Goal: Task Accomplishment & Management: Manage account settings

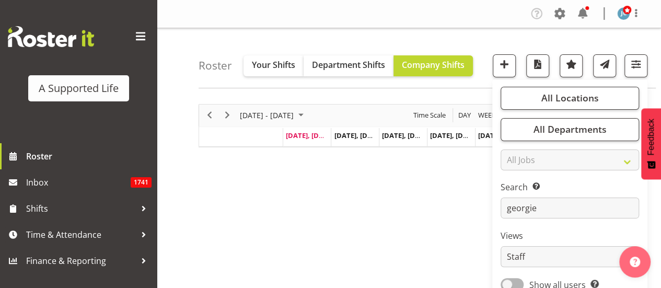
click at [561, 207] on input "georgie" at bounding box center [570, 207] width 138 height 21
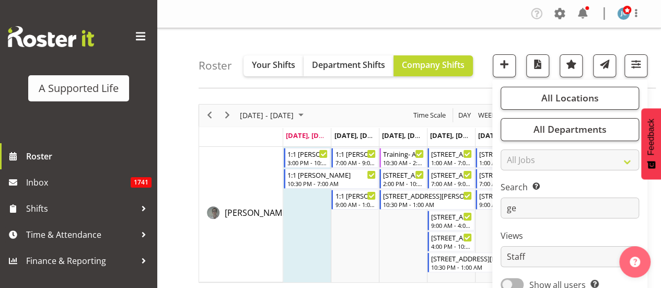
type input "g"
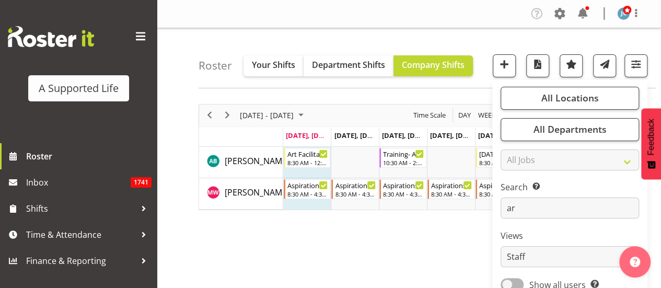
type input "a"
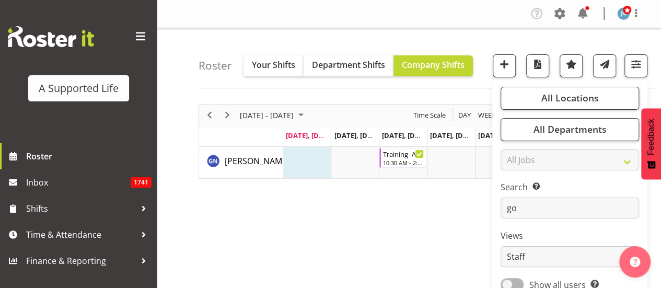
type input "g"
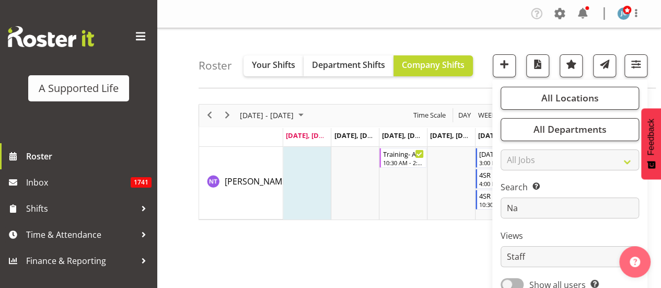
type input "N"
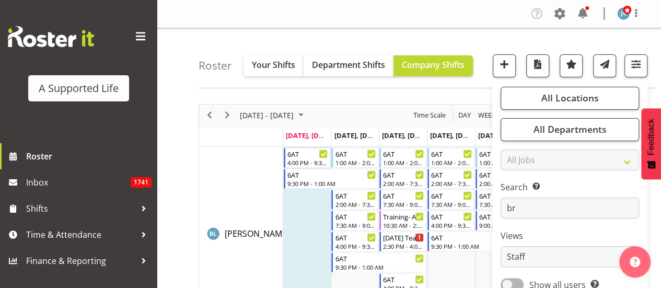
type input "b"
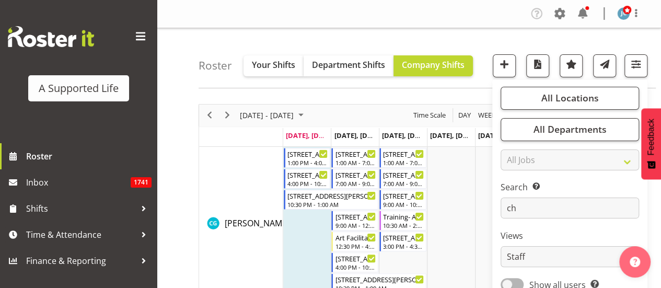
type input "c"
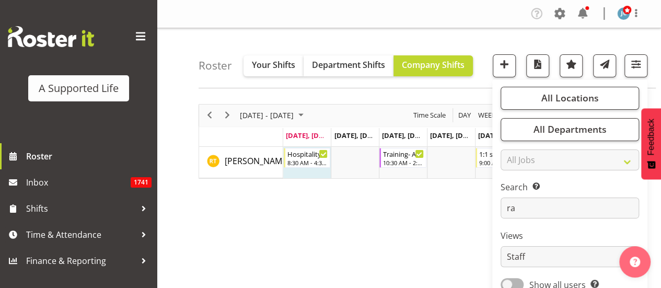
type input "r"
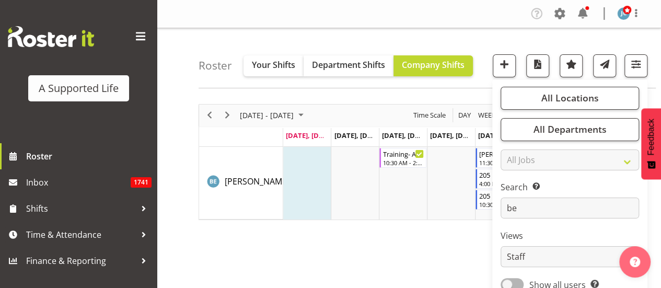
type input "b"
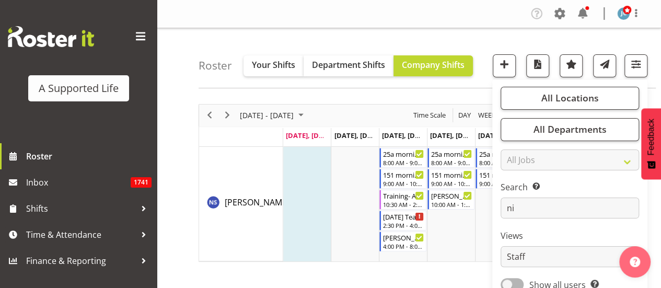
type input "n"
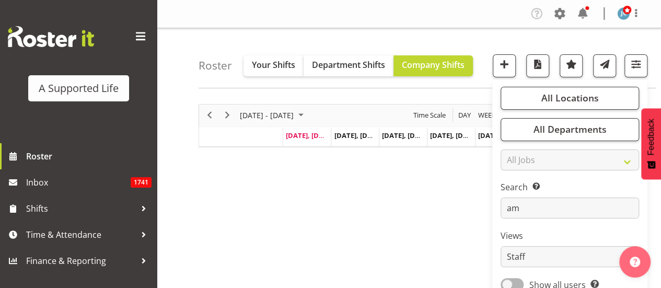
type input "a"
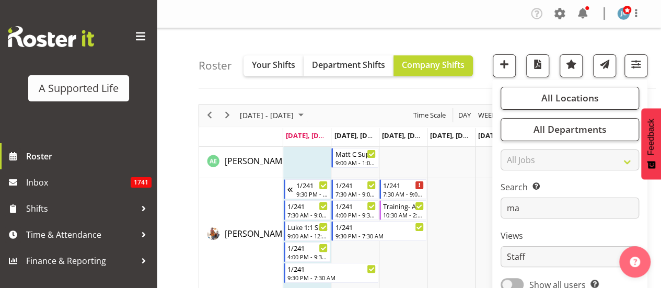
type input "m"
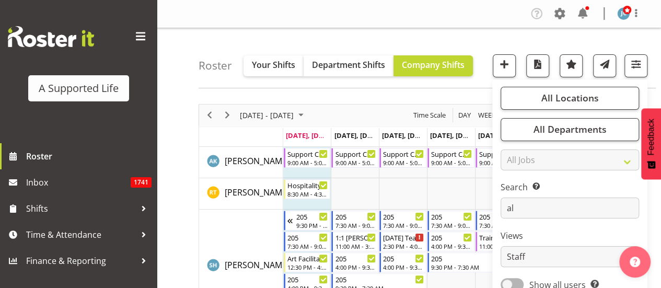
type input "a"
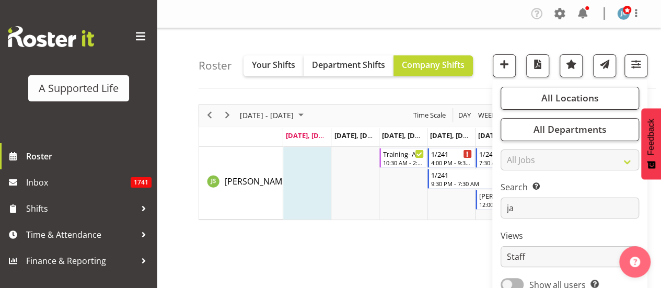
type input "j"
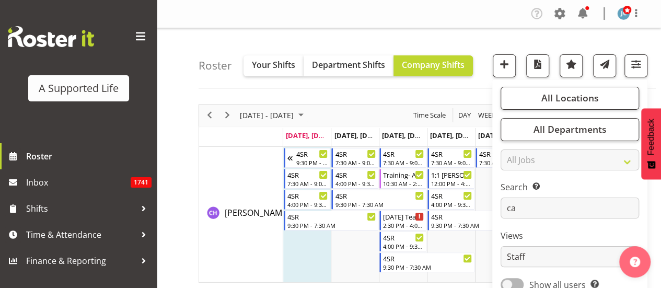
type input "c"
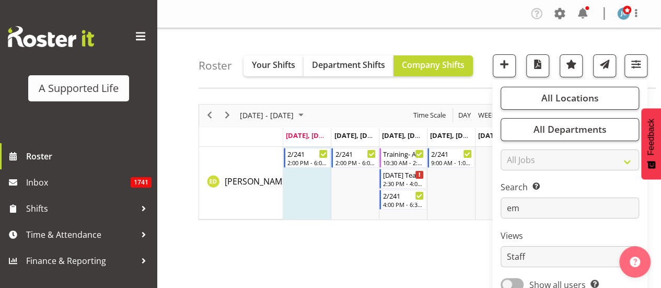
type input "e"
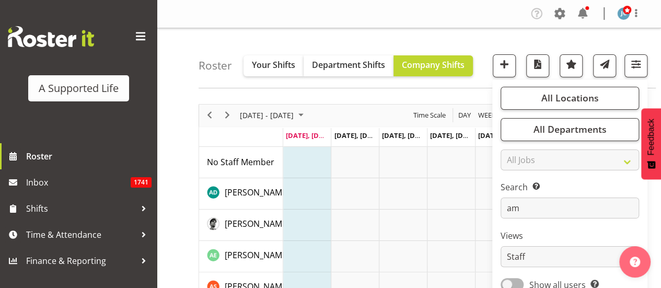
type input "a"
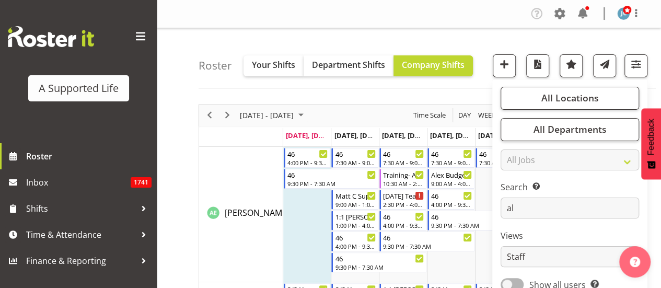
type input "a"
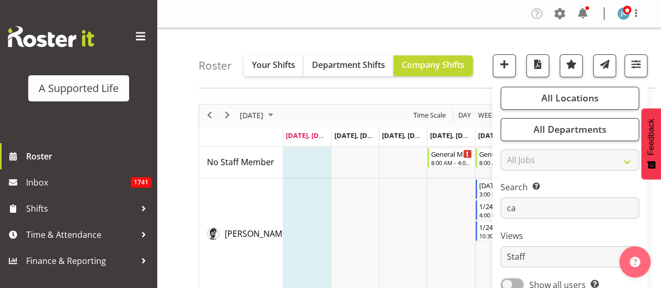
type input "c"
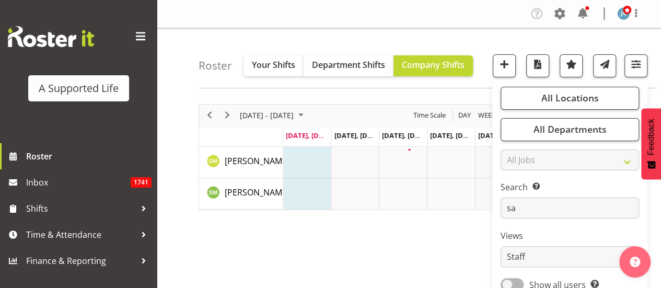
type input "s"
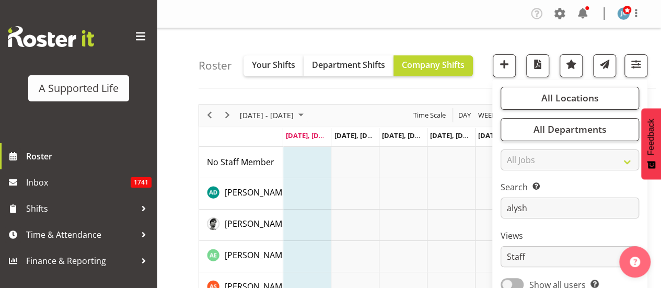
type input "alysha"
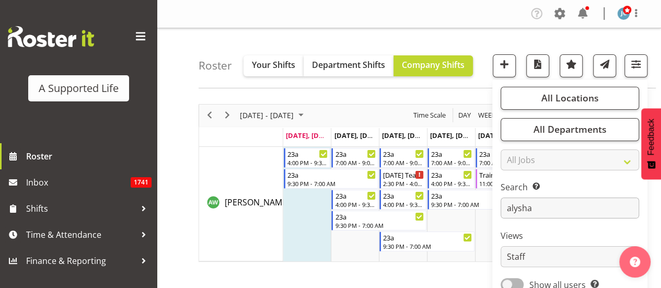
drag, startPoint x: 559, startPoint y: 210, endPoint x: 503, endPoint y: 215, distance: 56.1
click at [503, 215] on input "alysha" at bounding box center [570, 207] width 138 height 21
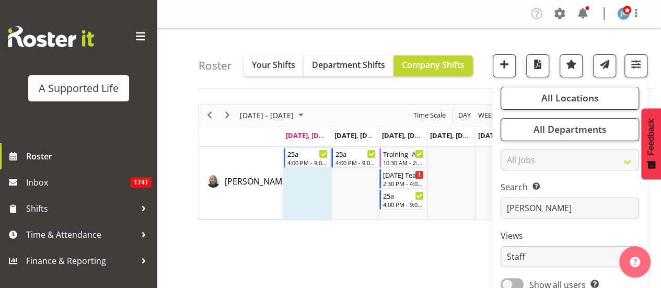
type input "tim"
click at [390, 154] on div "Training- Active Support" at bounding box center [403, 153] width 41 height 10
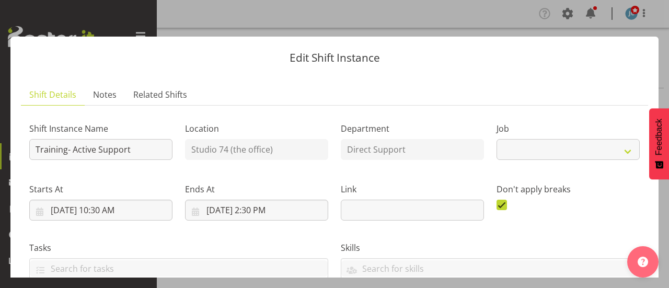
select select "4112"
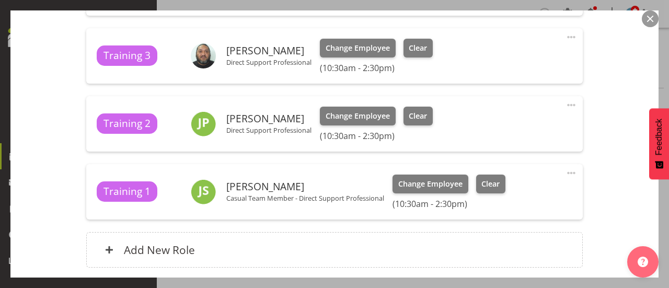
scroll to position [1683, 0]
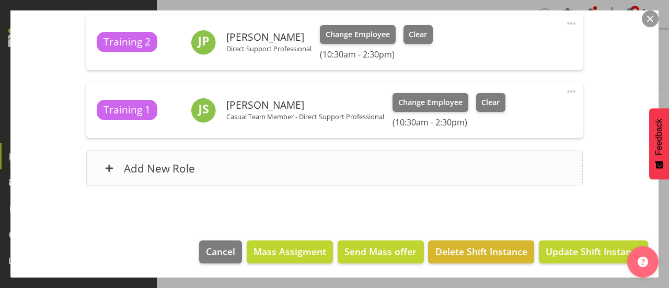
click at [261, 179] on div "Add New Role" at bounding box center [334, 168] width 496 height 36
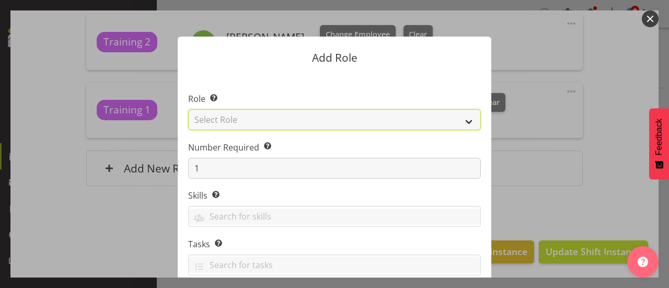
click at [303, 119] on select "Select Role Accounts and Payroll Admin Support Aspirations & Support Facilitato…" at bounding box center [334, 119] width 293 height 21
select select "1171"
click at [188, 109] on select "Select Role Accounts and Payroll Admin Support Aspirations & Support Facilitato…" at bounding box center [334, 119] width 293 height 21
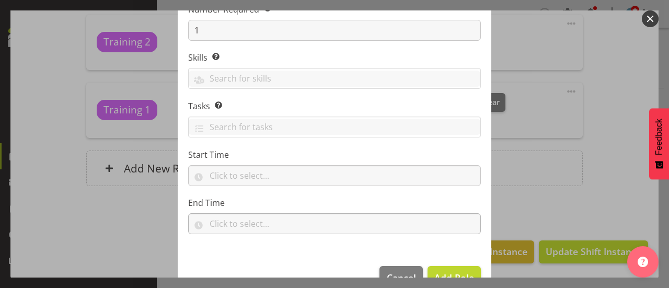
scroll to position [164, 0]
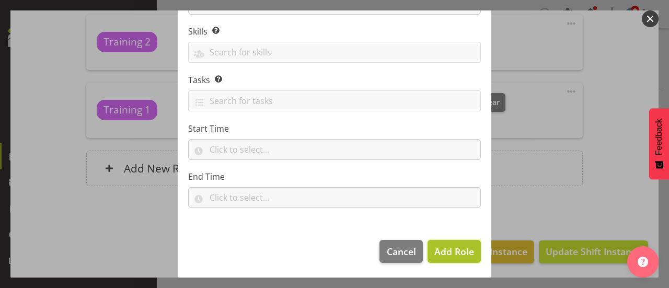
click at [460, 248] on span "Add Role" at bounding box center [454, 251] width 40 height 13
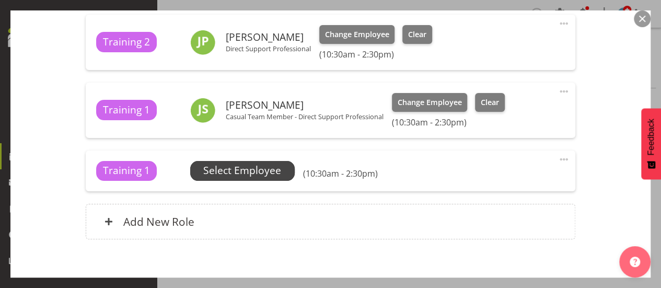
click at [272, 166] on span "Select Employee" at bounding box center [242, 170] width 78 height 15
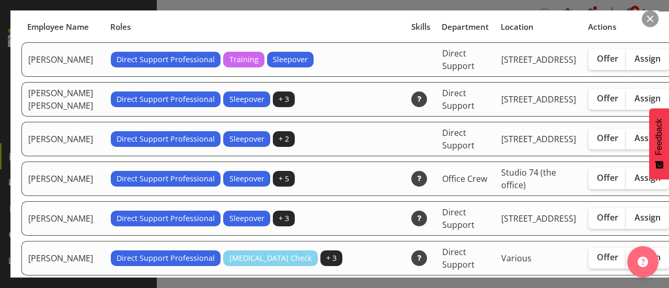
scroll to position [139, 0]
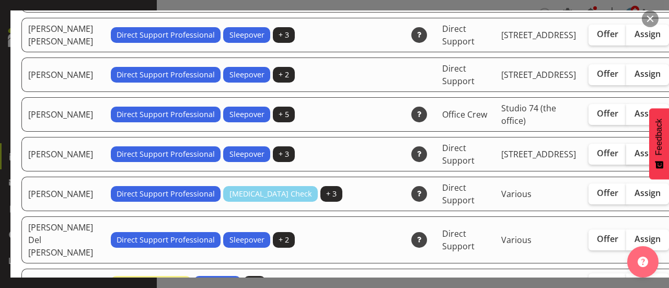
click at [634, 158] on span "Assign" at bounding box center [647, 153] width 26 height 10
click at [626, 157] on input "Assign" at bounding box center [629, 153] width 7 height 7
checkbox input "true"
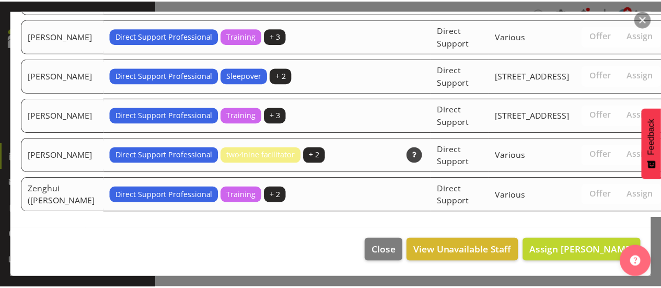
scroll to position [2728, 0]
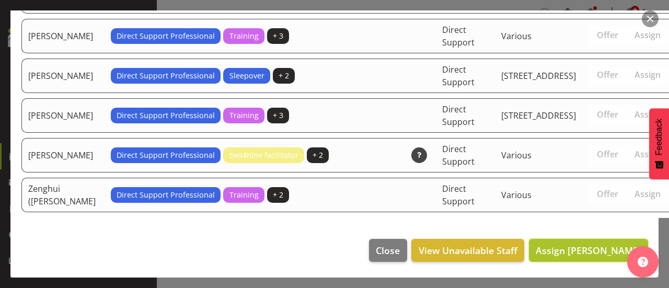
click at [549, 240] on button "Assign Alysha Watene" at bounding box center [588, 250] width 119 height 23
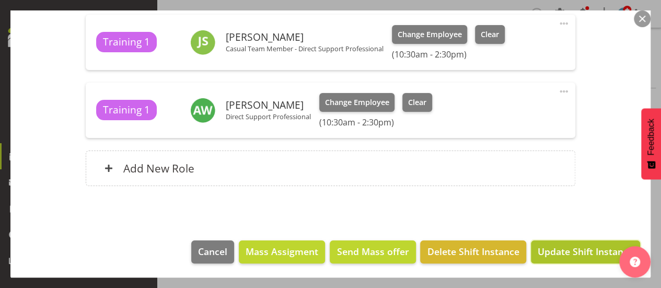
click at [591, 256] on span "Update Shift Instance" at bounding box center [586, 252] width 96 height 14
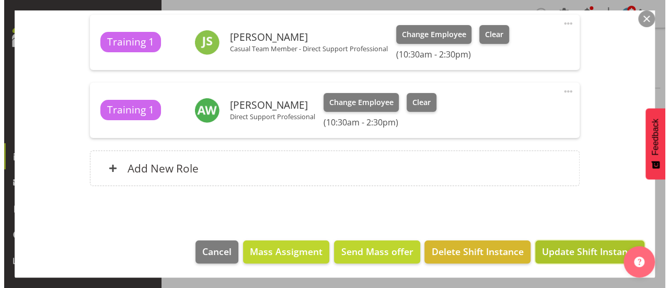
scroll to position [1709, 0]
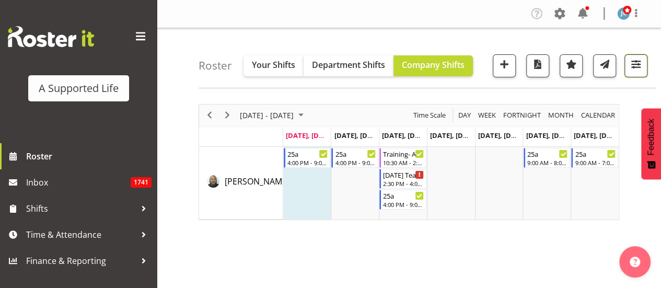
click at [629, 68] on span "button" at bounding box center [636, 64] width 14 height 14
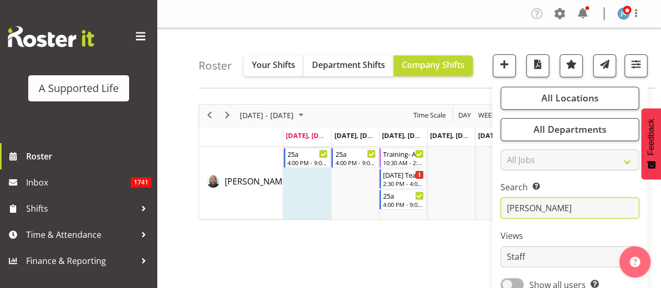
click at [544, 205] on input "tim" at bounding box center [570, 207] width 138 height 21
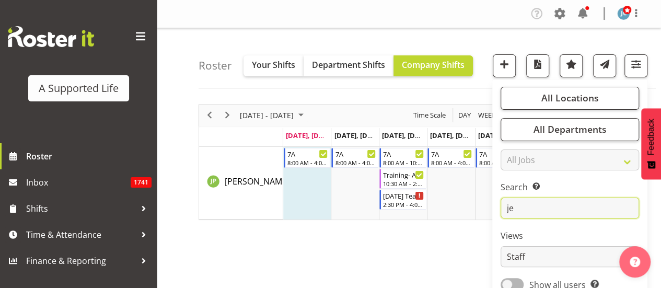
type input "j"
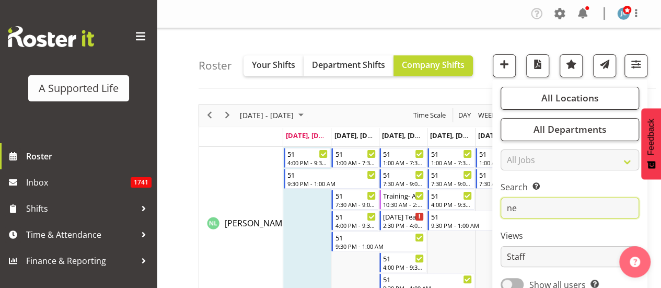
type input "n"
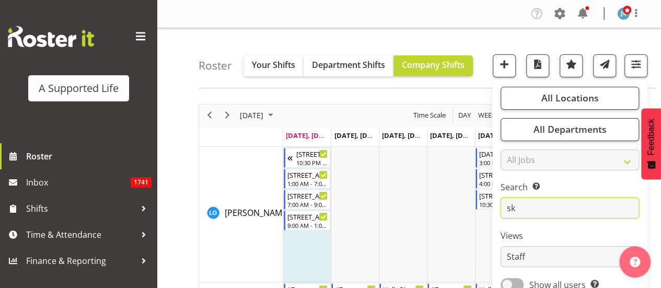
type input "s"
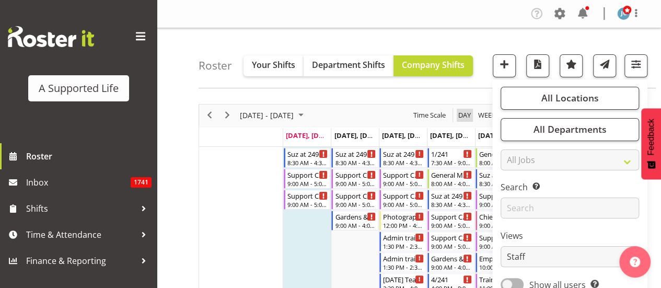
click at [468, 115] on span "Day" at bounding box center [464, 115] width 15 height 13
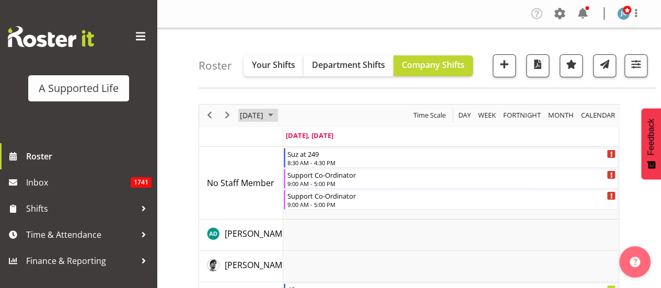
click at [264, 113] on span "August 25, 2025" at bounding box center [252, 115] width 26 height 13
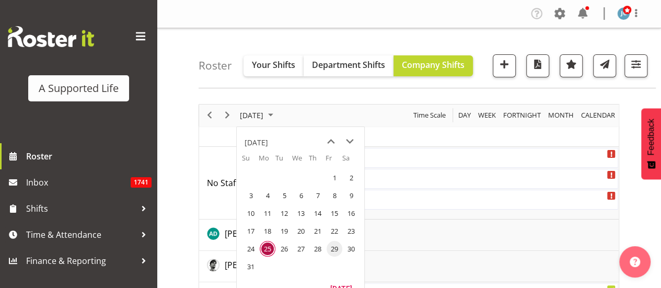
click at [330, 247] on span "29" at bounding box center [335, 249] width 16 height 16
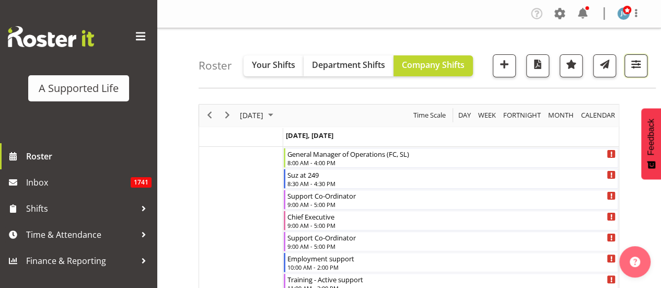
click at [643, 63] on span "button" at bounding box center [636, 64] width 14 height 14
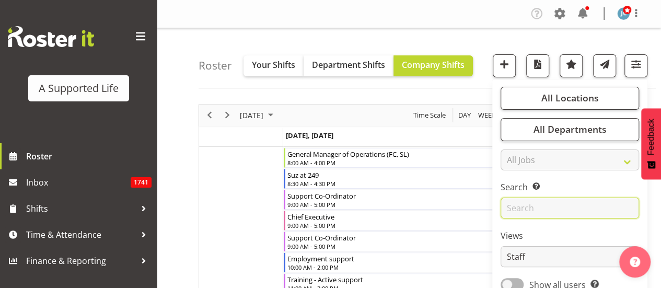
click at [571, 207] on input "text" at bounding box center [570, 207] width 138 height 21
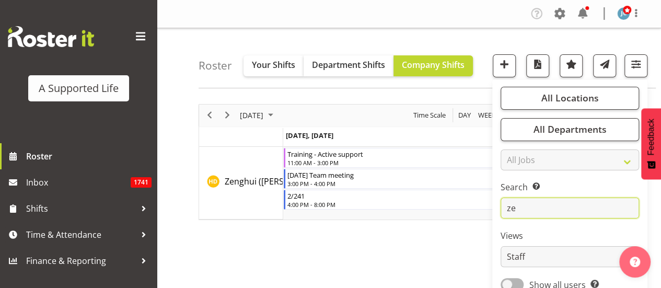
type input "z"
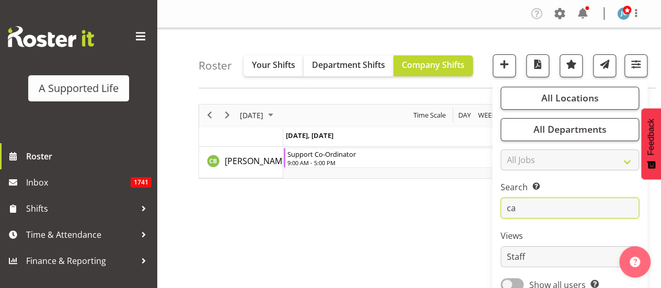
type input "c"
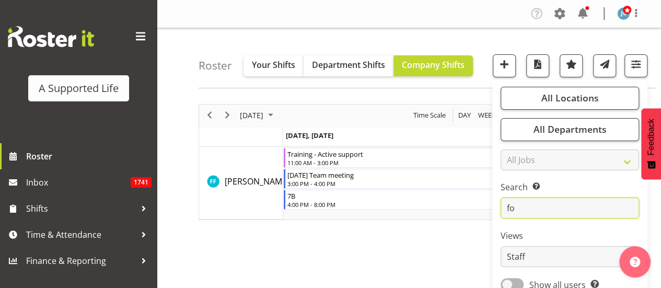
type input "f"
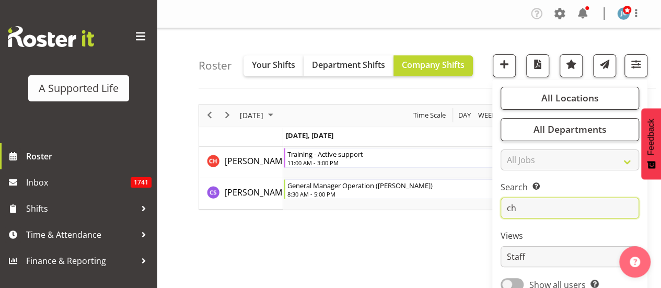
type input "c"
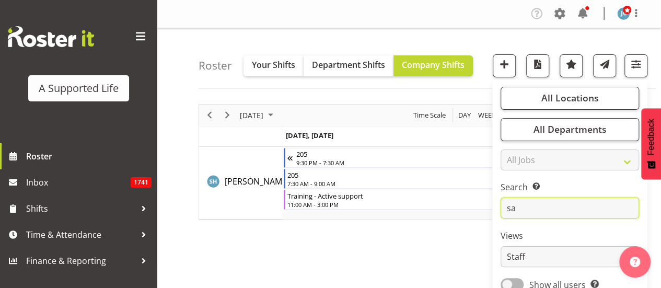
type input "s"
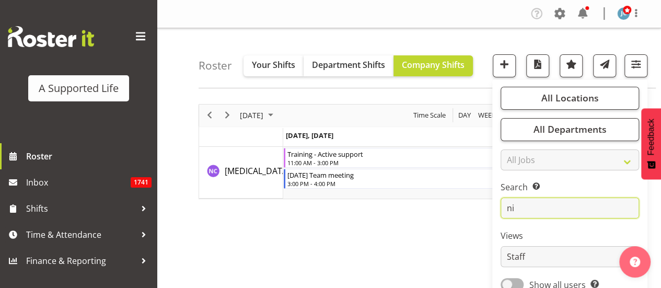
type input "n"
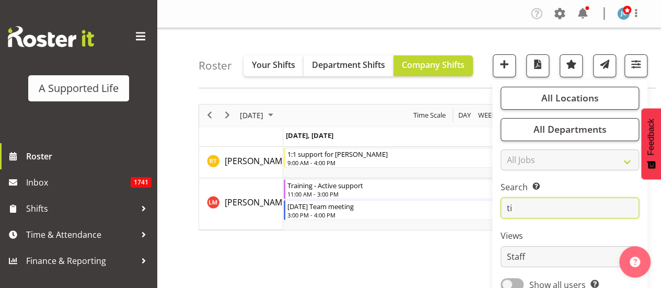
type input "t"
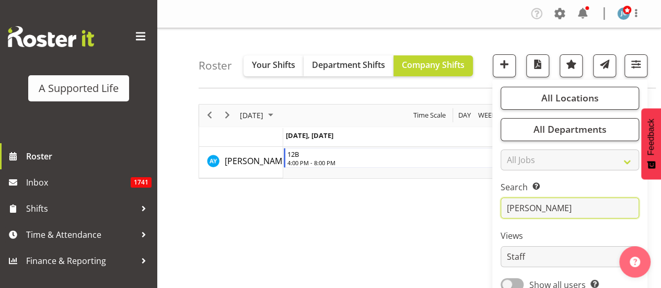
drag, startPoint x: 550, startPoint y: 205, endPoint x: 480, endPoint y: 208, distance: 70.6
click at [487, 207] on div "Roster Your Shifts Department Shifts Company Shifts All Locations Clear 1.241 E…" at bounding box center [409, 271] width 504 height 486
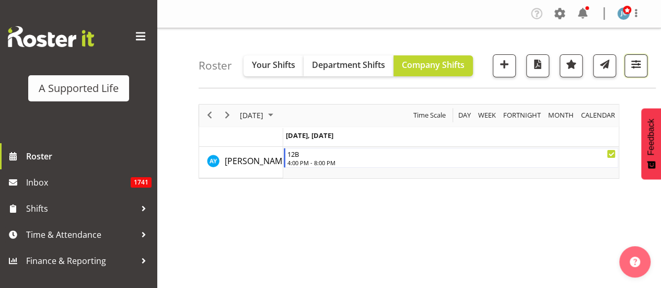
click at [633, 66] on span "button" at bounding box center [636, 64] width 14 height 14
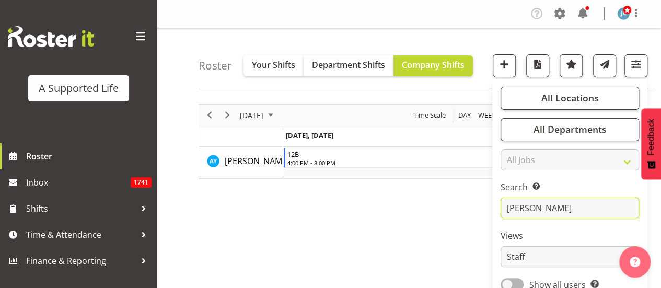
click at [535, 205] on input "amy" at bounding box center [570, 207] width 138 height 21
type input "a"
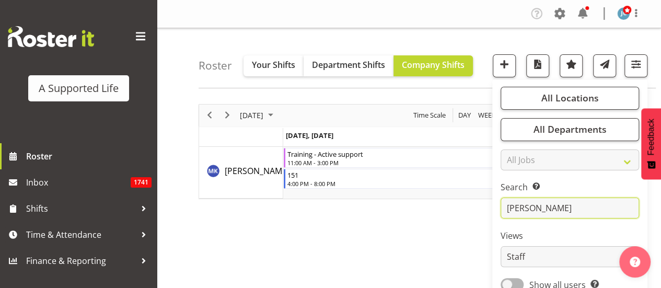
type input "[PERSON_NAME]"
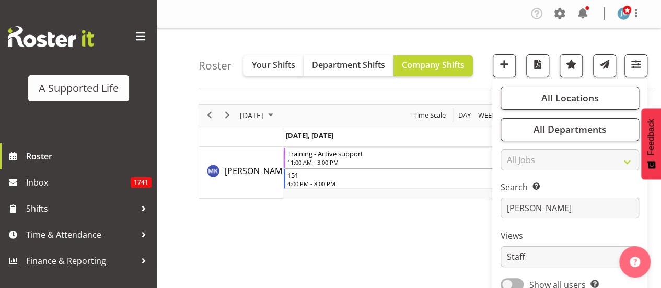
click at [371, 161] on div "11:00 AM - 3:00 PM" at bounding box center [451, 162] width 329 height 8
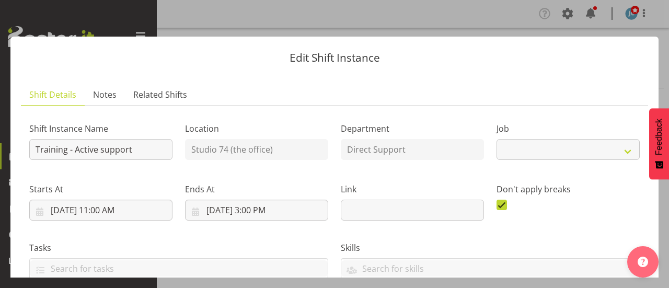
select select "4112"
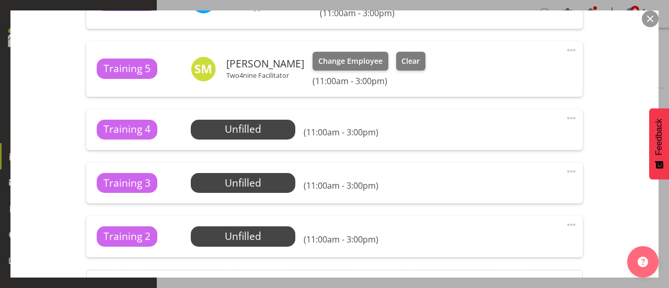
scroll to position [1323, 0]
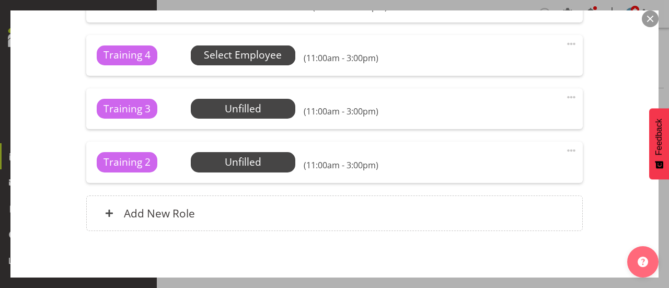
click at [261, 52] on span "Select Employee" at bounding box center [243, 55] width 78 height 15
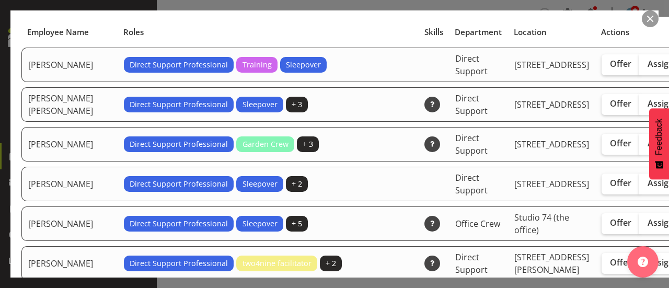
scroll to position [209, 0]
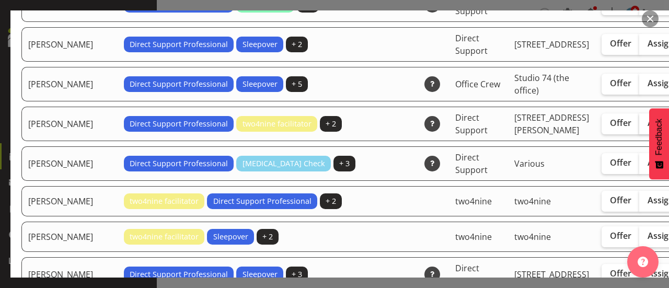
click at [647, 128] on span "Assign" at bounding box center [660, 123] width 26 height 10
click at [639, 126] on input "Assign" at bounding box center [642, 123] width 7 height 7
checkbox input "true"
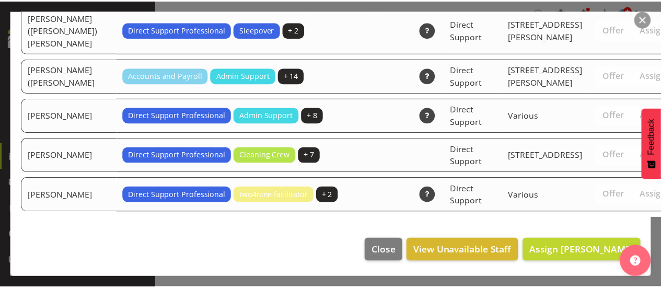
scroll to position [3012, 0]
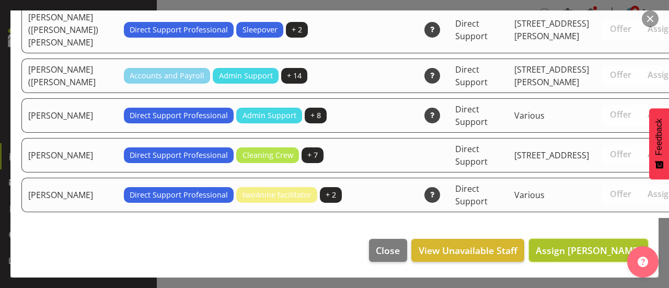
click at [588, 246] on span "Assign Amy Yang" at bounding box center [589, 250] width 106 height 13
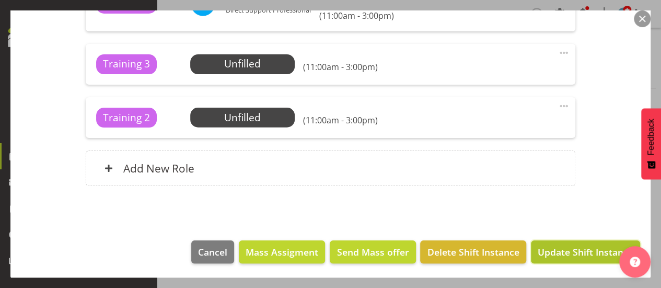
click at [579, 240] on button "Update Shift Instance" at bounding box center [585, 251] width 109 height 23
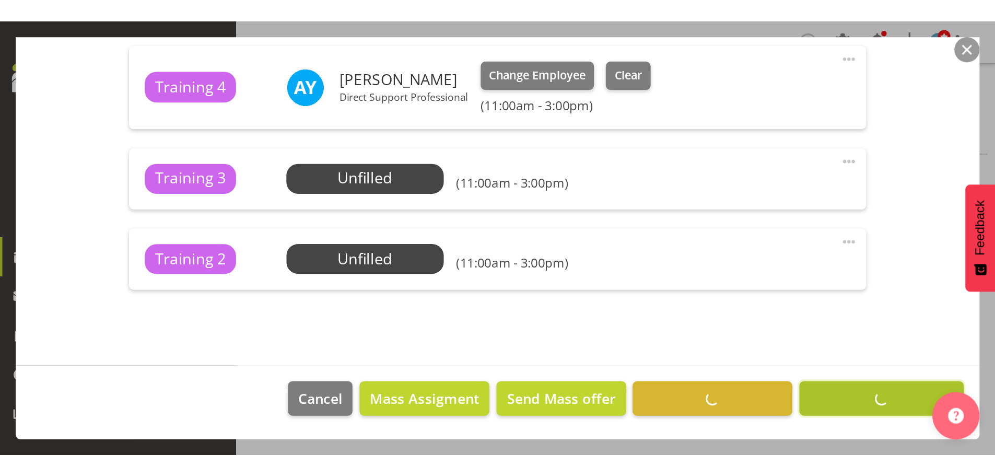
scroll to position [1341, 0]
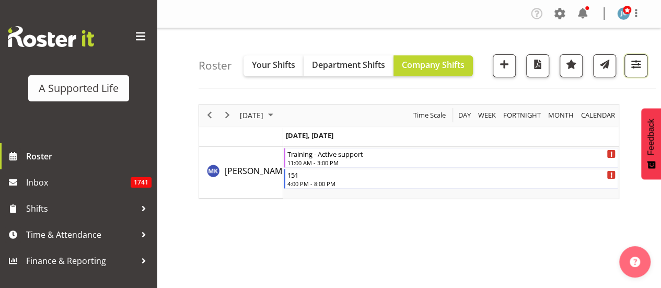
click at [638, 63] on span "button" at bounding box center [636, 64] width 14 height 14
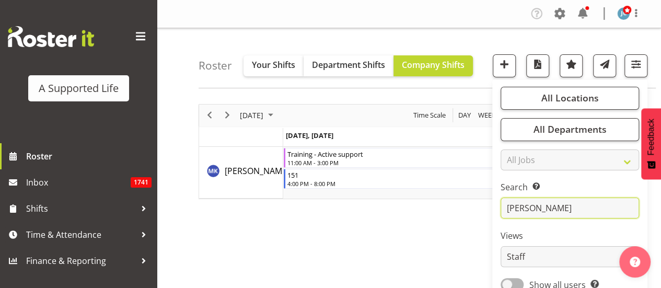
click at [539, 208] on input "[PERSON_NAME]" at bounding box center [570, 207] width 138 height 21
type input "b"
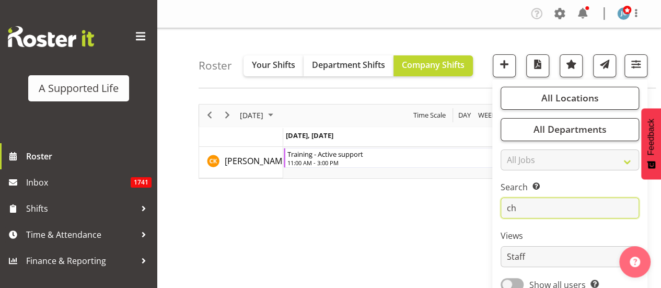
type input "c"
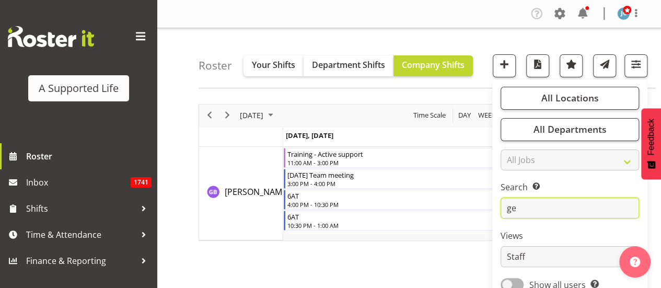
type input "g"
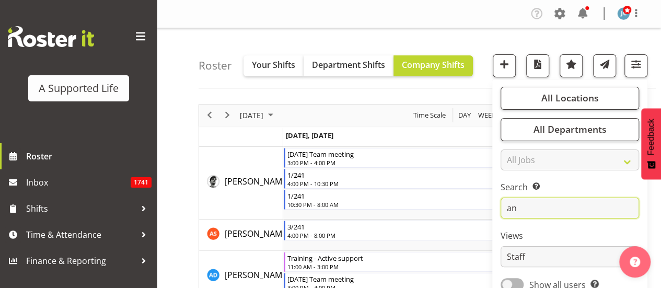
type input "a"
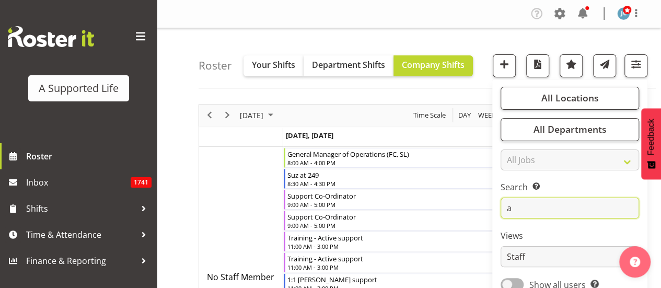
click at [538, 212] on input "a" at bounding box center [570, 207] width 138 height 21
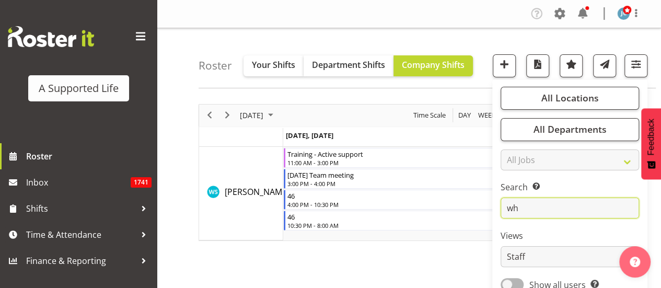
type input "w"
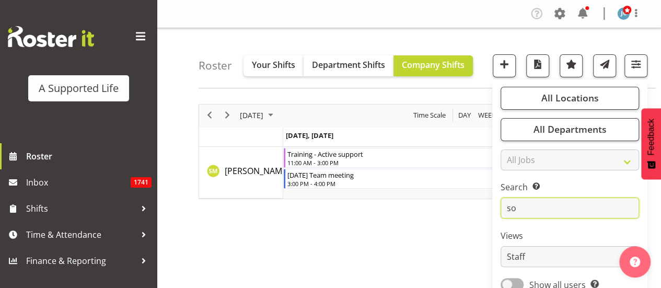
type input "s"
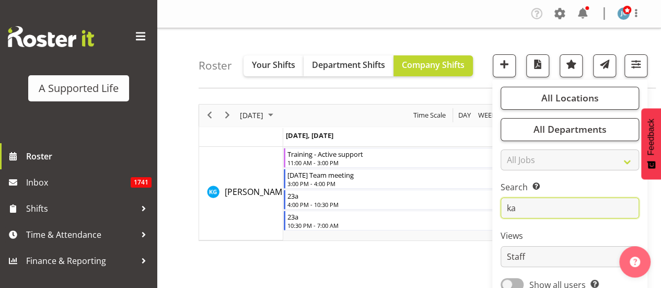
type input "k"
